Goal: Information Seeking & Learning: Learn about a topic

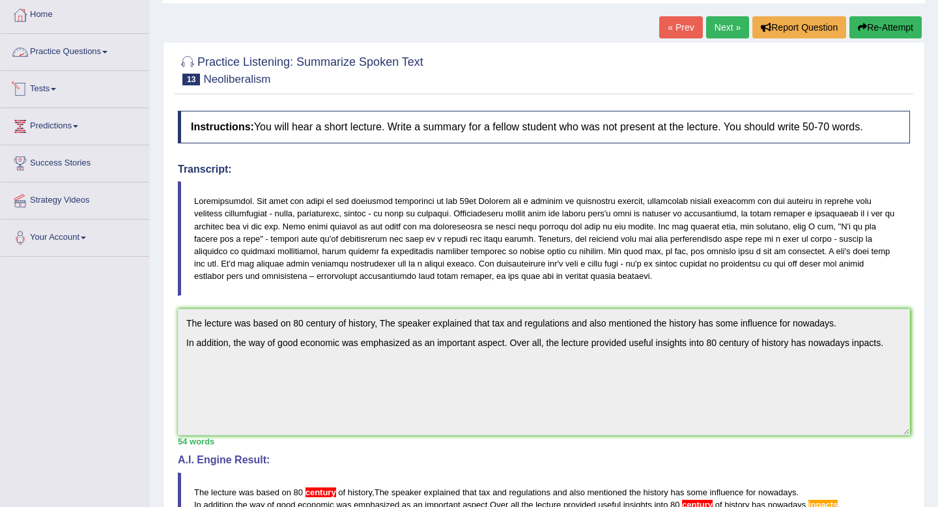
click at [86, 49] on link "Practice Questions" at bounding box center [75, 50] width 148 height 33
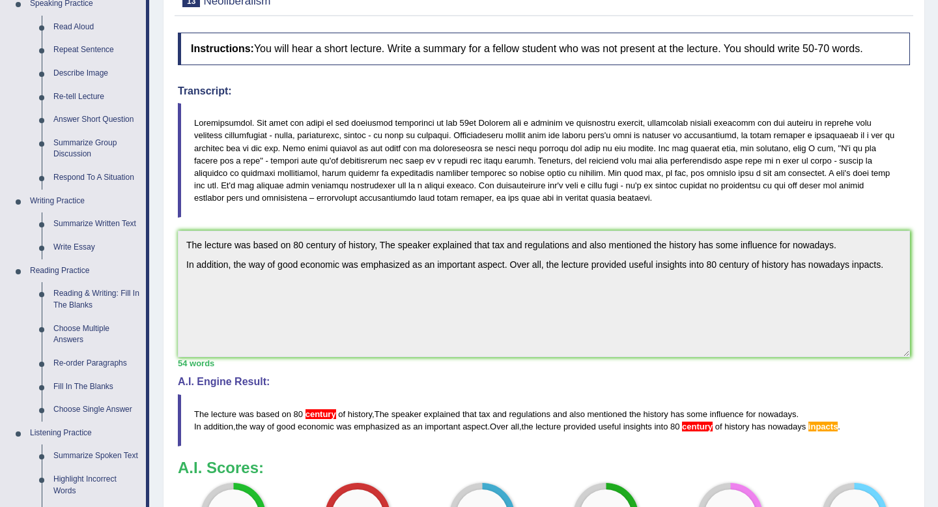
scroll to position [525, 0]
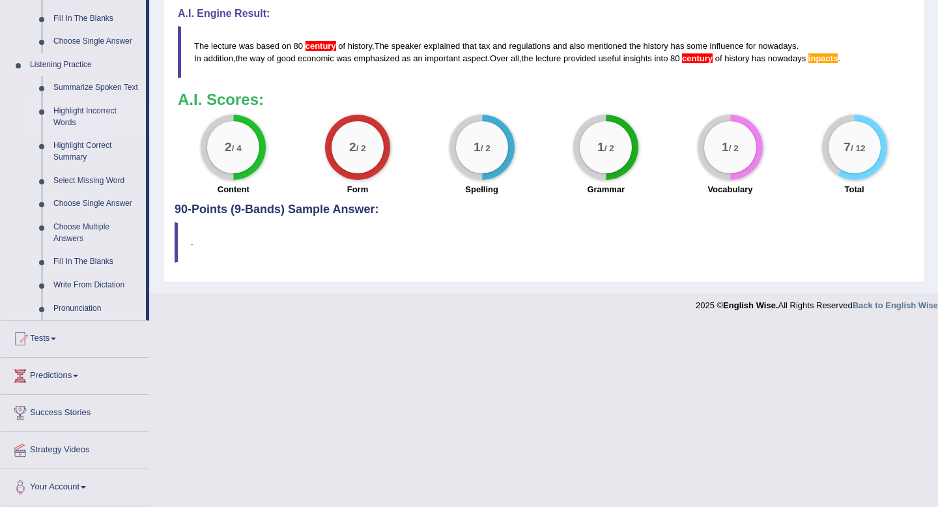
click at [65, 118] on link "Highlight Incorrect Words" at bounding box center [97, 117] width 98 height 35
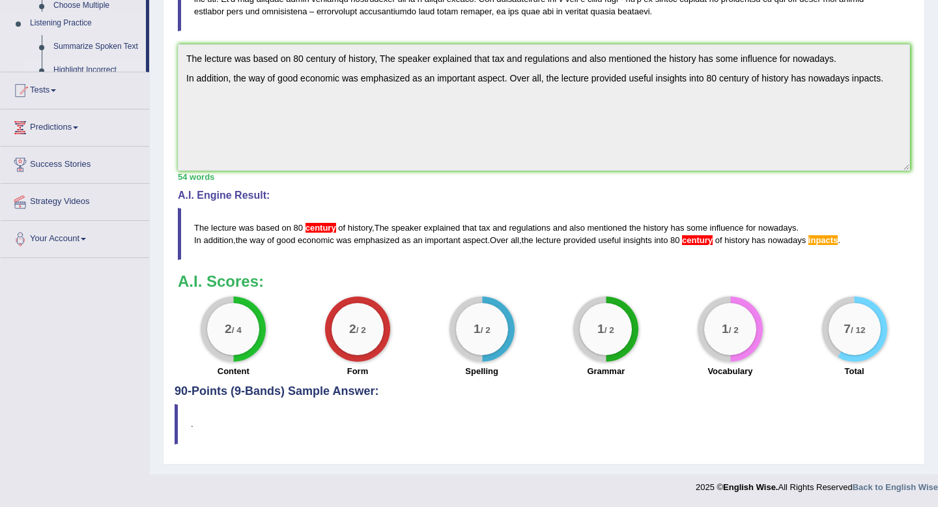
scroll to position [229, 0]
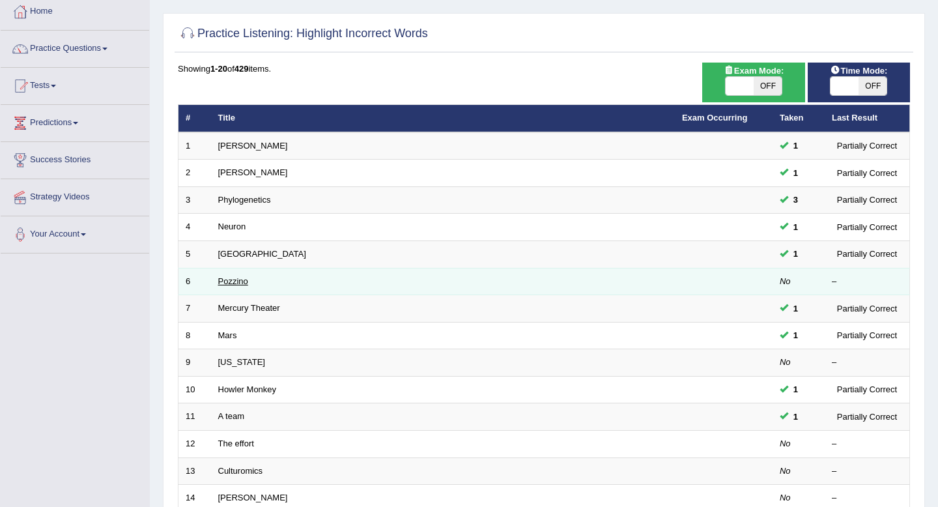
click at [234, 280] on link "Pozzino" at bounding box center [233, 281] width 30 height 10
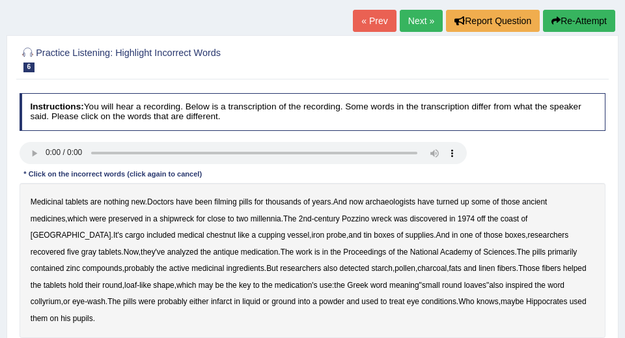
scroll to position [81, 0]
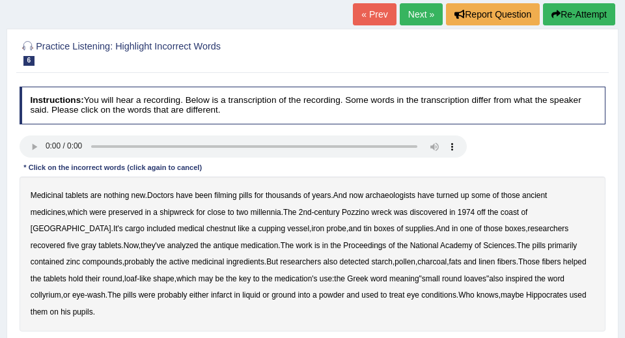
click at [234, 195] on b "filming" at bounding box center [225, 195] width 22 height 9
click at [206, 228] on b "chestnut" at bounding box center [220, 228] width 29 height 9
click at [211, 294] on b "infarct" at bounding box center [221, 294] width 21 height 9
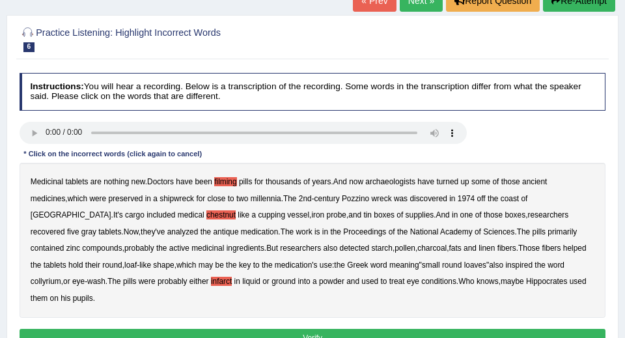
scroll to position [96, 0]
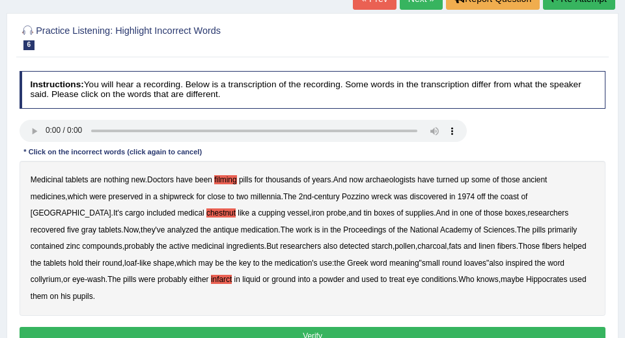
click at [455, 327] on button "Verify" at bounding box center [313, 336] width 587 height 19
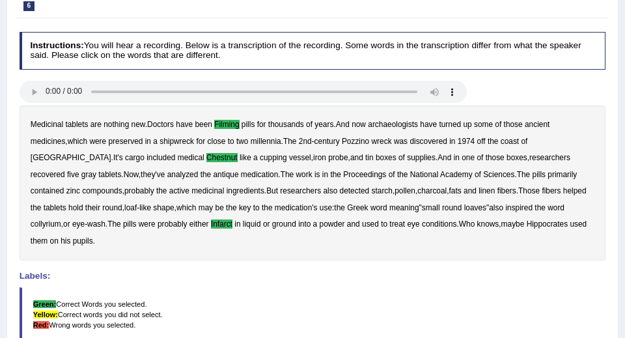
scroll to position [0, 0]
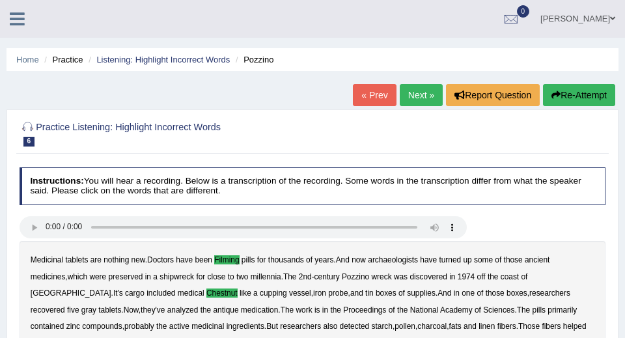
click at [417, 96] on link "Next »" at bounding box center [421, 95] width 43 height 22
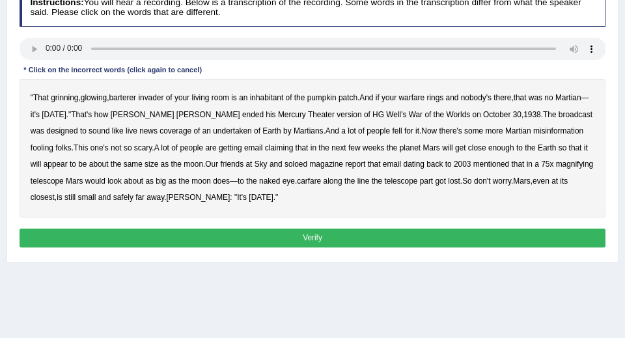
scroll to position [199, 0]
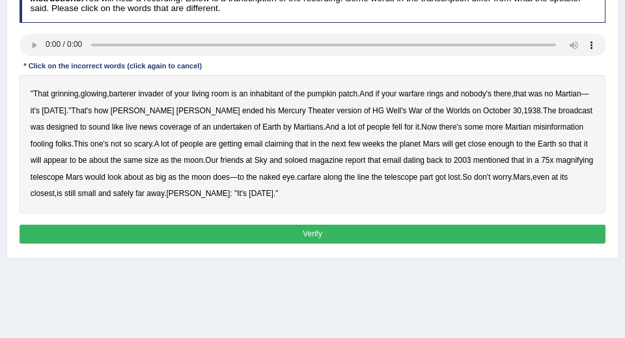
click at [135, 93] on b "barterer" at bounding box center [122, 93] width 27 height 9
click at [425, 94] on b "warfare" at bounding box center [412, 93] width 26 height 9
click at [307, 156] on b "soloed" at bounding box center [296, 160] width 23 height 9
click at [321, 177] on b "carfare" at bounding box center [309, 177] width 24 height 9
click at [238, 227] on button "Verify" at bounding box center [313, 234] width 587 height 19
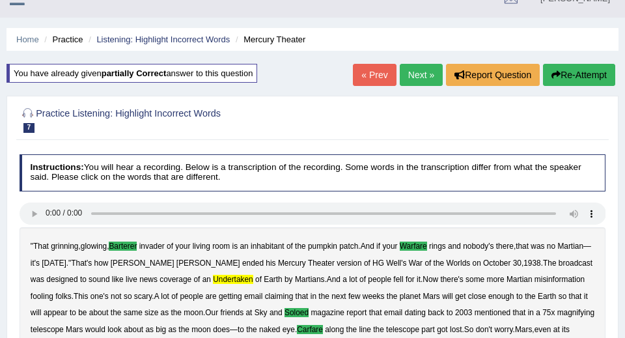
scroll to position [0, 0]
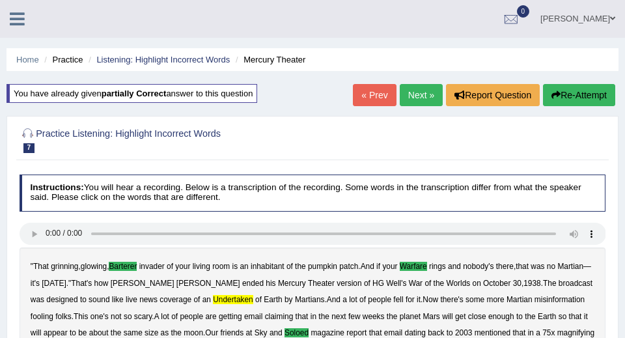
click at [410, 102] on link "Next »" at bounding box center [421, 95] width 43 height 22
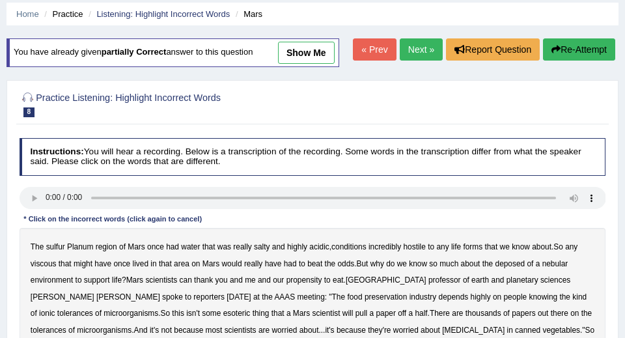
scroll to position [57, 0]
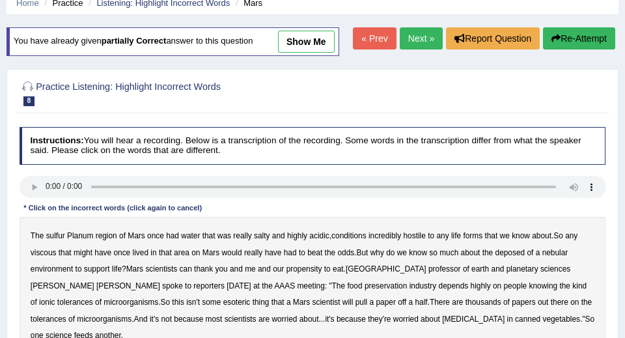
click at [42, 235] on b "The" at bounding box center [38, 235] width 14 height 9
click at [49, 236] on b "sulfur" at bounding box center [55, 235] width 19 height 9
click at [35, 234] on b "The" at bounding box center [38, 235] width 14 height 9
click at [47, 250] on b "viscous" at bounding box center [44, 252] width 26 height 9
click at [523, 252] on b "deposed" at bounding box center [510, 252] width 30 height 9
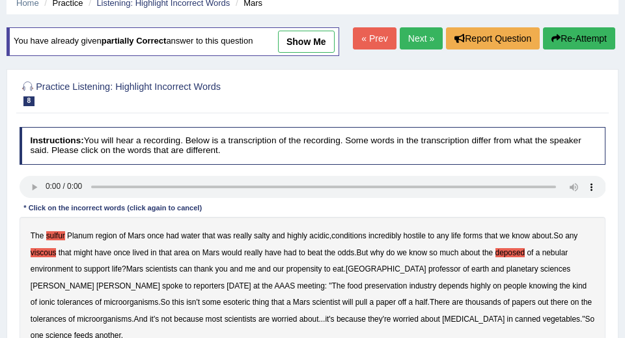
click at [564, 249] on b "nebular" at bounding box center [555, 252] width 26 height 9
click at [517, 253] on b "deposed" at bounding box center [510, 252] width 30 height 9
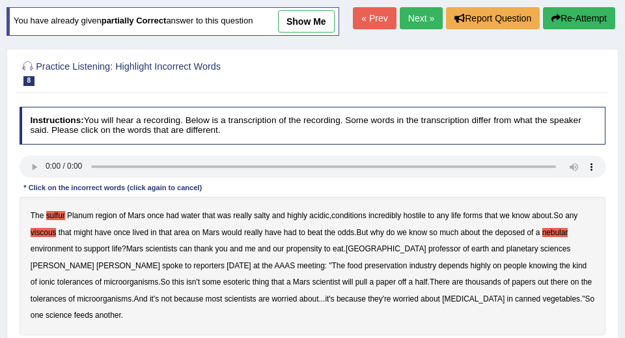
scroll to position [77, 0]
click at [415, 281] on b "half" at bounding box center [421, 281] width 12 height 9
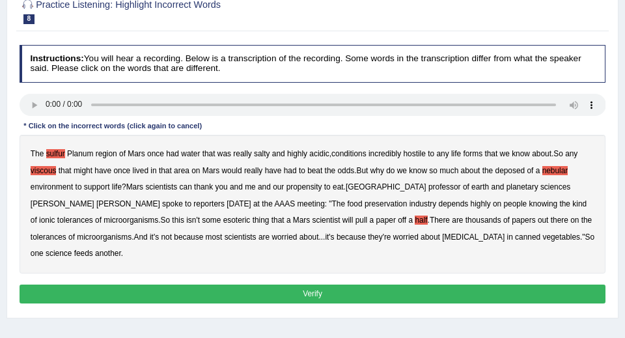
click at [433, 285] on button "Verify" at bounding box center [313, 294] width 587 height 19
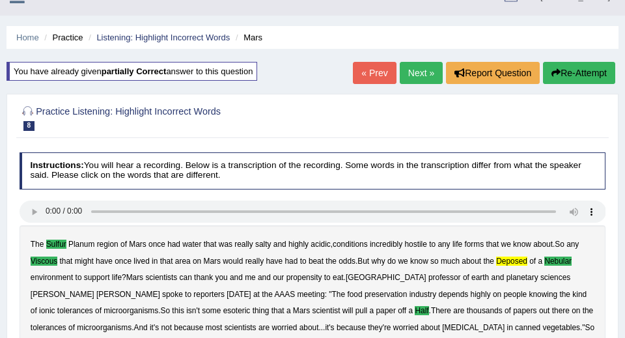
scroll to position [24, 0]
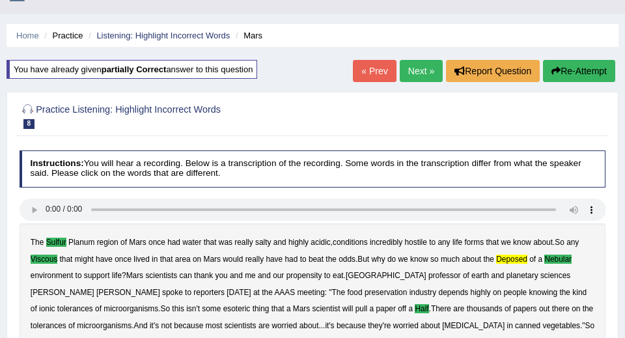
click at [410, 69] on link "Next »" at bounding box center [421, 71] width 43 height 22
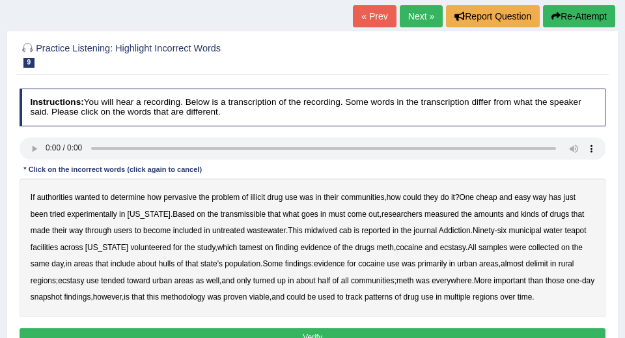
scroll to position [79, 0]
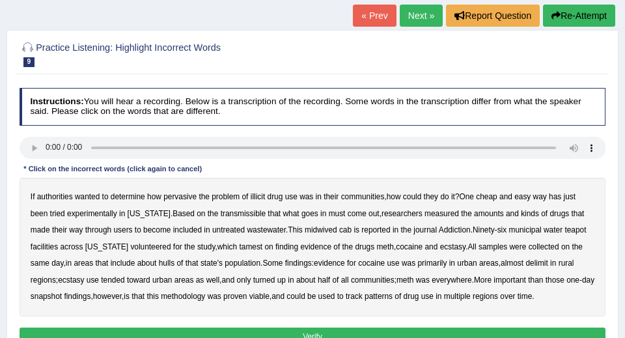
click at [154, 194] on b "how" at bounding box center [154, 196] width 14 height 9
click at [232, 227] on b "untreated" at bounding box center [228, 229] width 33 height 9
click at [327, 230] on b "midwived" at bounding box center [321, 229] width 33 height 9
click at [255, 249] on b "tamest" at bounding box center [250, 246] width 23 height 9
click at [174, 264] on b "hulls" at bounding box center [167, 262] width 16 height 9
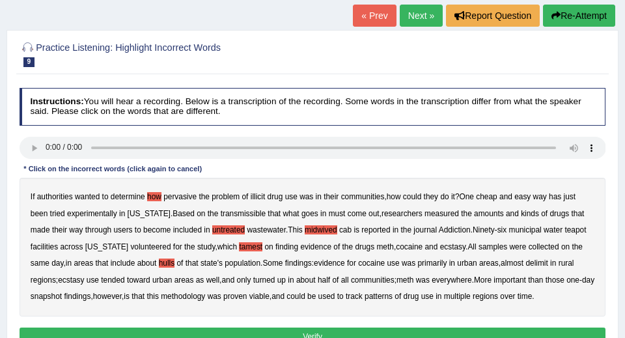
click at [548, 261] on b "delimit" at bounding box center [536, 262] width 22 height 9
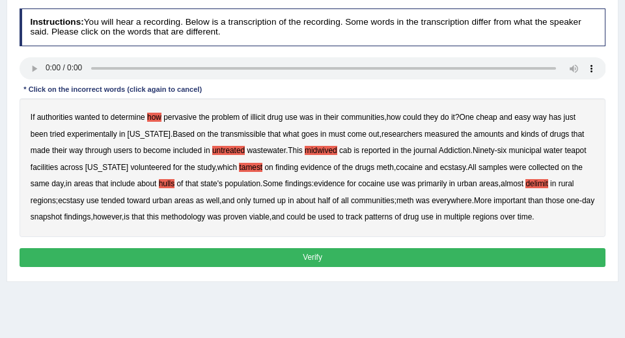
scroll to position [221, 0]
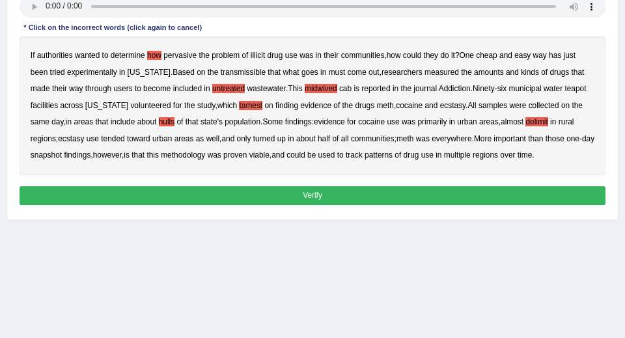
click at [333, 205] on button "Verify" at bounding box center [313, 195] width 587 height 19
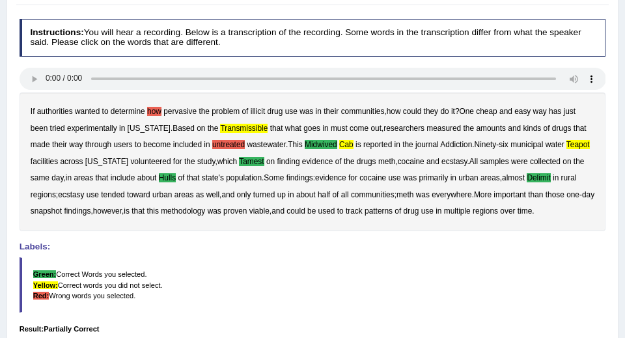
scroll to position [147, 0]
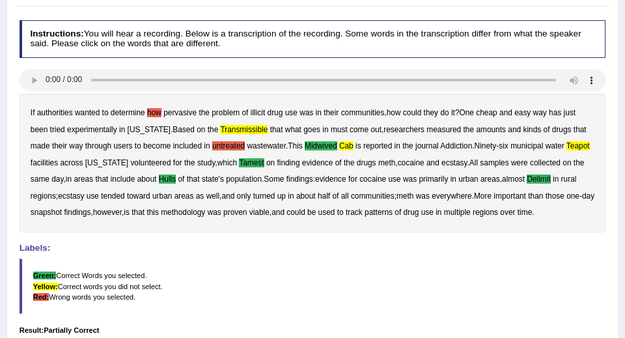
click at [158, 115] on b "how" at bounding box center [154, 112] width 14 height 9
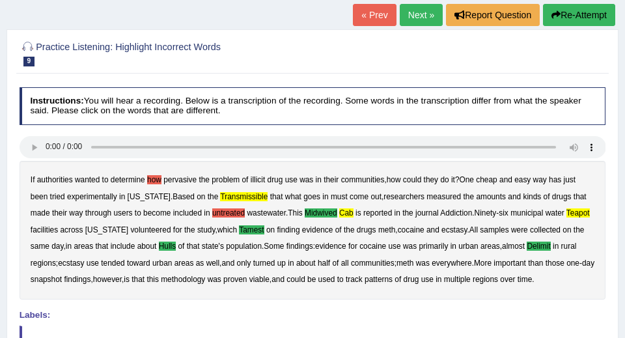
scroll to position [91, 0]
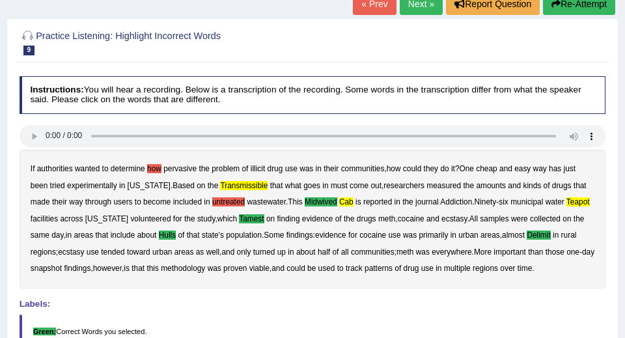
click at [159, 169] on b "how" at bounding box center [154, 168] width 14 height 9
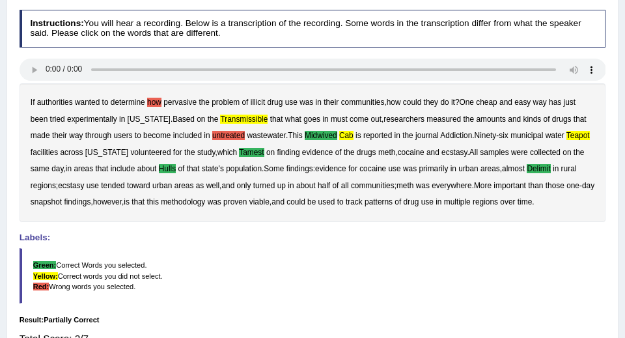
scroll to position [158, 0]
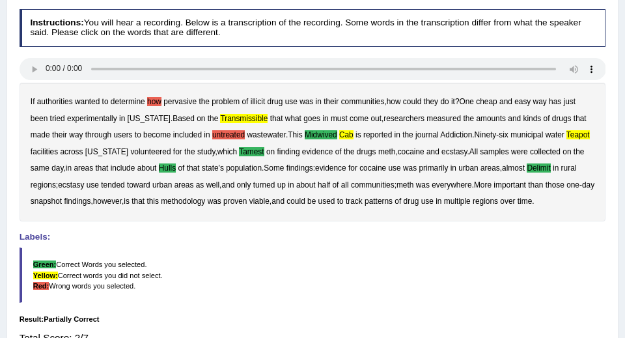
click at [155, 103] on b "how" at bounding box center [154, 101] width 14 height 9
click at [243, 117] on b "transmissible" at bounding box center [244, 118] width 48 height 9
click at [235, 133] on b "untreated" at bounding box center [228, 134] width 33 height 9
click at [353, 135] on b "cab" at bounding box center [346, 134] width 14 height 9
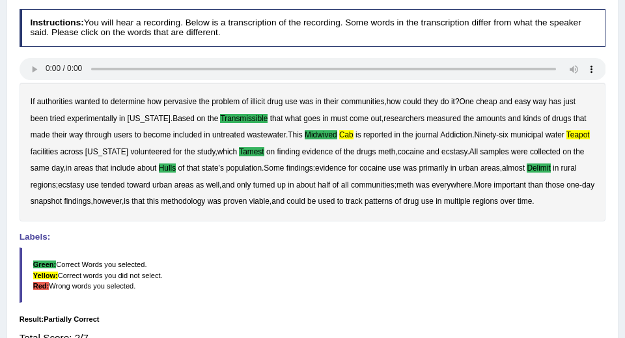
click at [333, 128] on div "If authorities wanted to determine how pervasive the problem of illicit drug us…" at bounding box center [313, 152] width 587 height 139
click at [334, 132] on b "midwived" at bounding box center [321, 134] width 33 height 9
click at [337, 132] on b "midwived" at bounding box center [321, 134] width 33 height 9
click at [348, 132] on b "cab" at bounding box center [346, 134] width 14 height 9
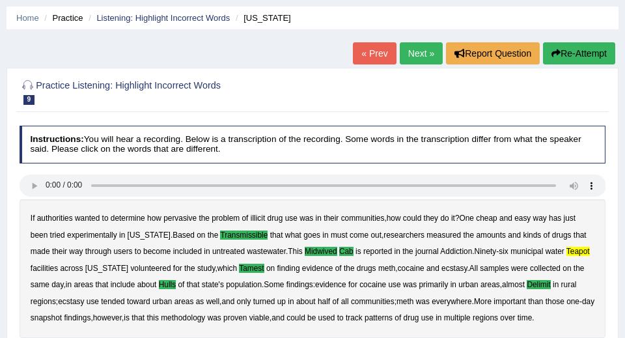
scroll to position [35, 0]
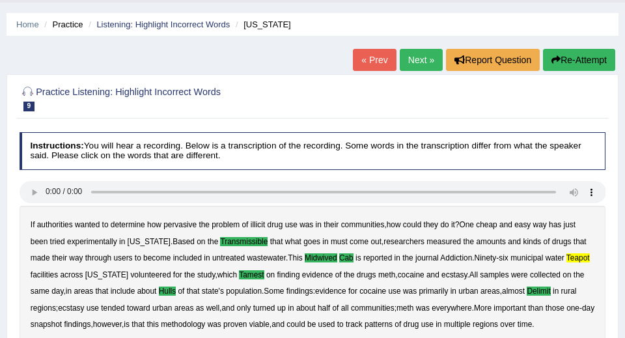
click at [411, 53] on link "Next »" at bounding box center [421, 60] width 43 height 22
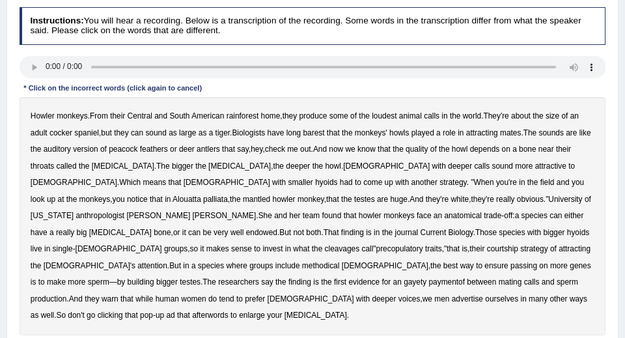
scroll to position [180, 0]
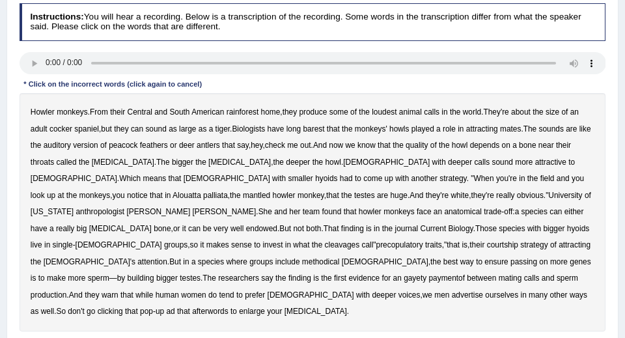
click at [360, 240] on b "cleavages" at bounding box center [342, 244] width 35 height 9
click at [340, 257] on b "methodical" at bounding box center [321, 261] width 38 height 9
click at [426, 273] on b "gayety" at bounding box center [415, 277] width 23 height 9
click at [466, 273] on b "paymentof" at bounding box center [447, 277] width 36 height 9
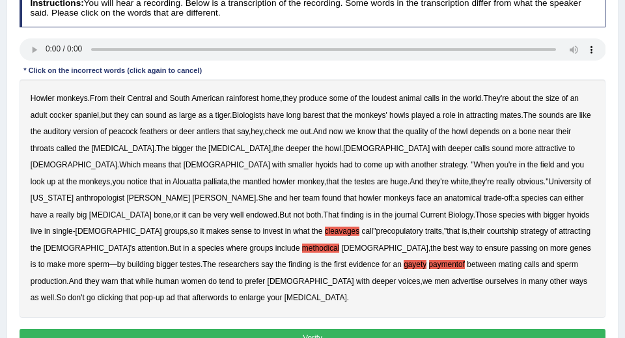
scroll to position [199, 0]
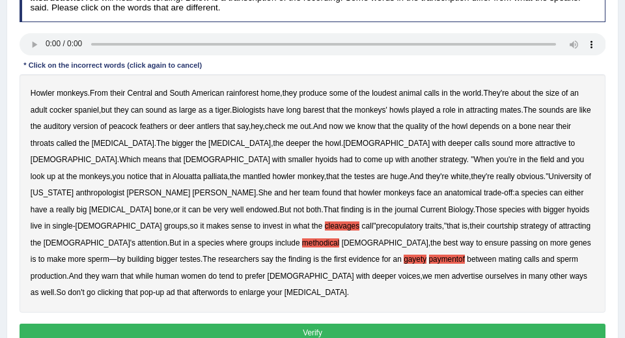
click at [215, 288] on b "afterwords" at bounding box center [210, 292] width 36 height 9
click at [239, 324] on button "Verify" at bounding box center [313, 333] width 587 height 19
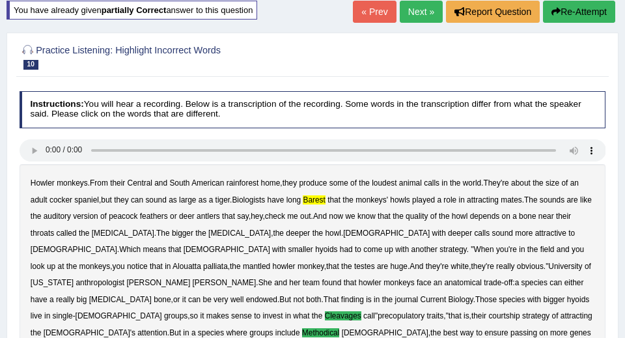
scroll to position [83, 0]
click at [420, 10] on link "Next »" at bounding box center [421, 12] width 43 height 22
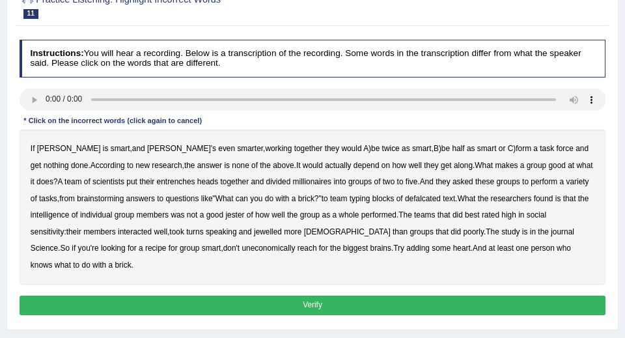
scroll to position [146, 0]
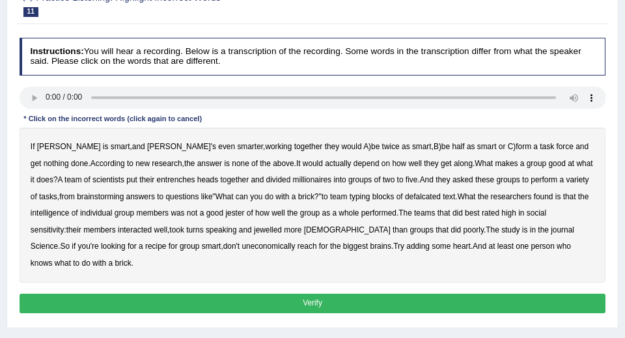
click at [157, 178] on b "entrenches" at bounding box center [176, 179] width 38 height 9
click at [293, 178] on b "millionaires" at bounding box center [312, 179] width 38 height 9
click at [430, 195] on b "defalcated" at bounding box center [423, 196] width 36 height 9
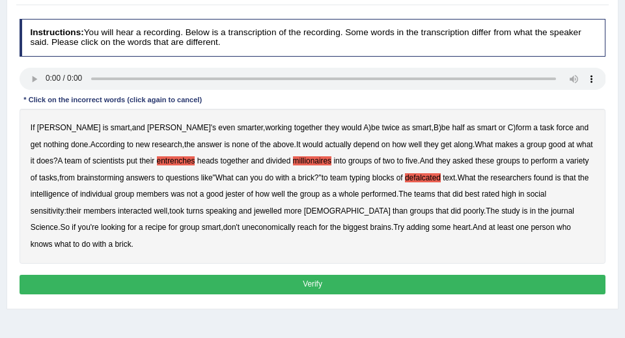
scroll to position [165, 0]
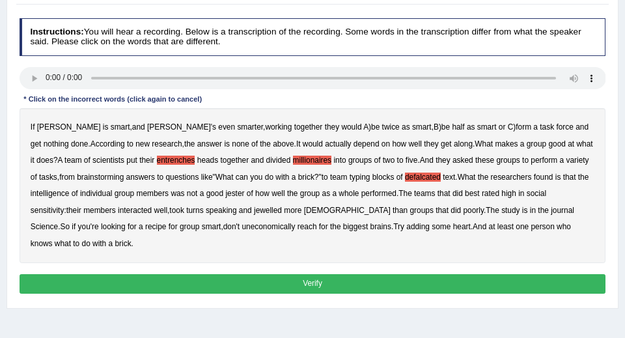
click at [244, 193] on b "jester" at bounding box center [234, 193] width 19 height 9
click at [280, 210] on b "jewelled" at bounding box center [268, 210] width 28 height 9
click at [242, 227] on b "uneconomically" at bounding box center [268, 226] width 53 height 9
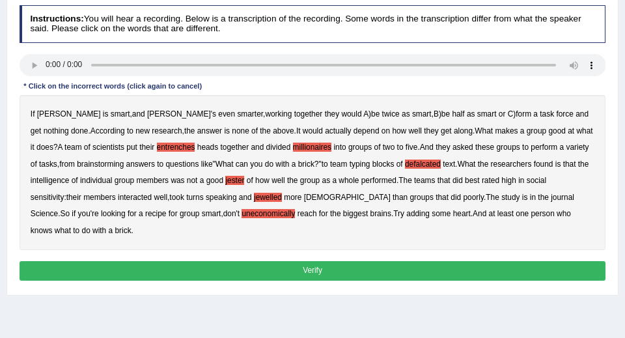
scroll to position [185, 0]
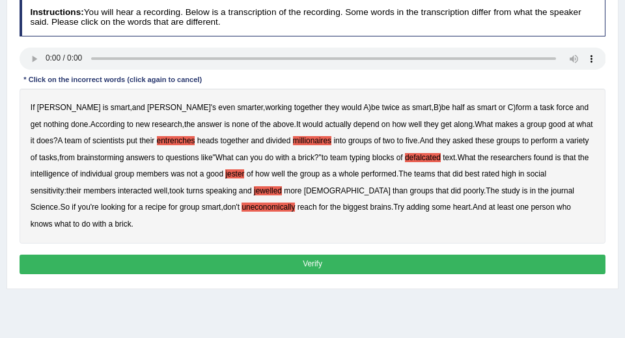
click at [296, 265] on button "Verify" at bounding box center [313, 264] width 587 height 19
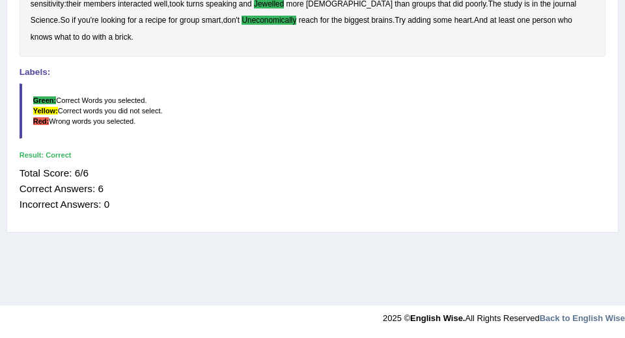
scroll to position [0, 0]
